Goal: Task Accomplishment & Management: Complete application form

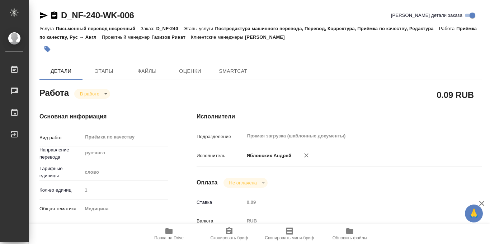
type textarea "x"
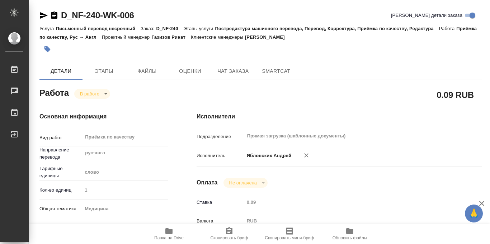
type textarea "x"
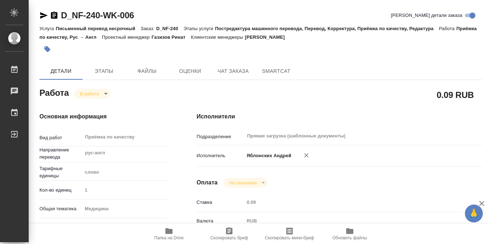
click at [47, 50] on icon "button" at bounding box center [47, 49] width 6 height 6
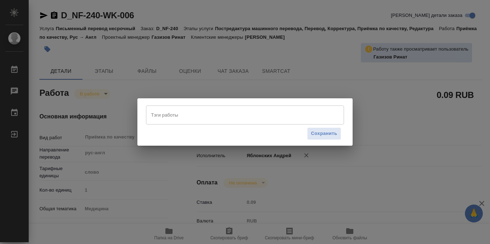
click at [158, 116] on input "Тэги работы" at bounding box center [238, 115] width 178 height 12
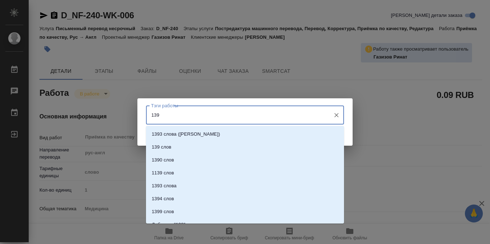
type input "1393"
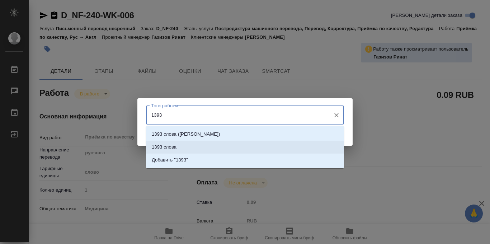
click at [171, 146] on p "1393 слова" at bounding box center [164, 146] width 25 height 7
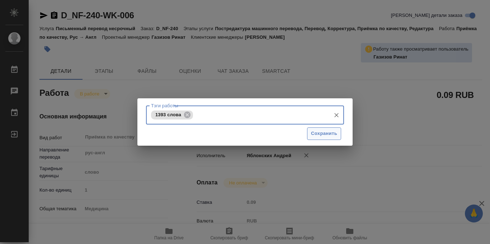
click at [317, 137] on span "Сохранить" at bounding box center [324, 133] width 26 height 8
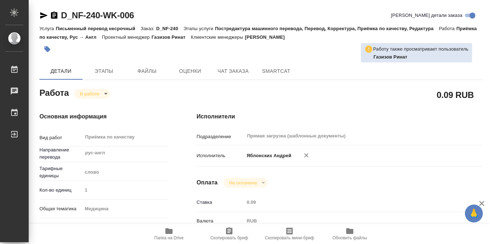
click at [107, 95] on div "Работа В работе inProgress" at bounding box center [103, 92] width 128 height 13
type input "closed"
type textarea "Приёмка по качеству"
type textarea "x"
type input "рус-англ"
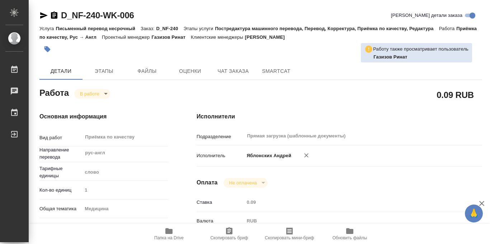
type input "5a8b1489cc6b4906c91bfd90"
type input "1393"
type input "med"
type input "5f647204b73bc97568ca66a8"
checkbox input "true"
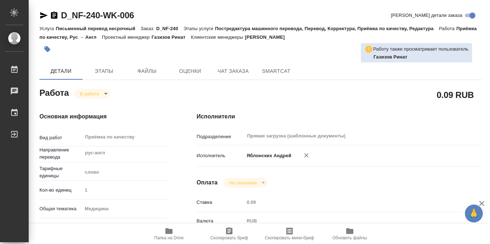
type input "[DATE] 09:00"
type input "[DATE] 10:29"
type input "[DATE] 12:00"
type input "[DATE] 12:27"
type input "[DATE] 14:00"
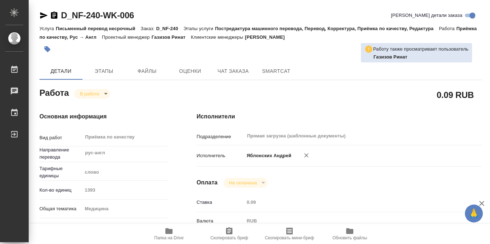
type input "Прямая загрузка (шаблонные документы)"
type input "notPayed"
type input "0.09"
type input "RUB"
type input "Газизов Ринат"
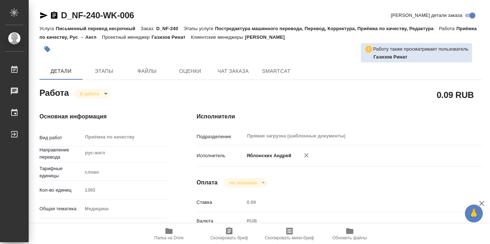
type textarea "x"
type textarea "/Clients/Нита-фарм/Orders/D_NF-240/Corrected/D_NF-240-WK-006"
type textarea "x"
type input "D_NF-240"
type input "Письменный перевод несрочный"
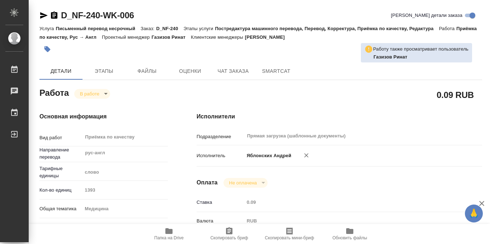
type input "Постредактура машинного перевода, Перевод, Корректура, Приёмка по качеству, Ред…"
type input "[PERSON_NAME]"
type input "/Clients/Нита-фарм/Orders/D_NF-240"
type input "[URL][DOMAIN_NAME]"
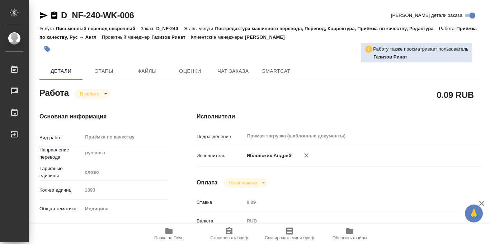
type textarea "x"
type textarea "Заключение мы уже переводили ранее (в [GEOGRAPHIC_DATA]), допереводим только уд…"
type textarea "x"
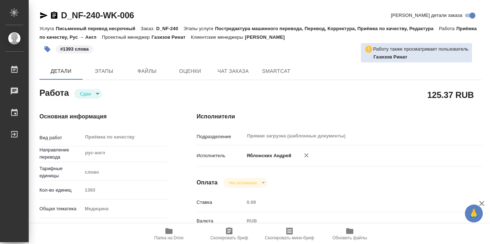
type textarea "x"
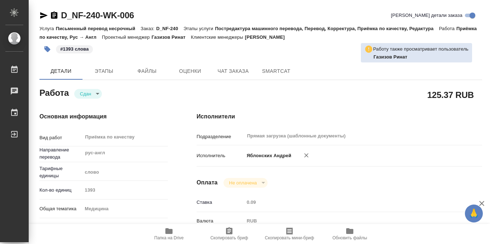
type textarea "x"
